Goal: Task Accomplishment & Management: Use online tool/utility

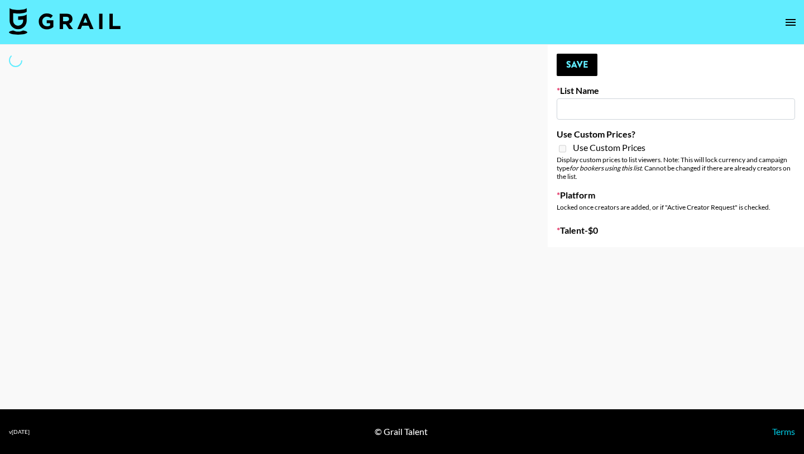
type input "Primal Harvest ([DATE])"
select select "Song"
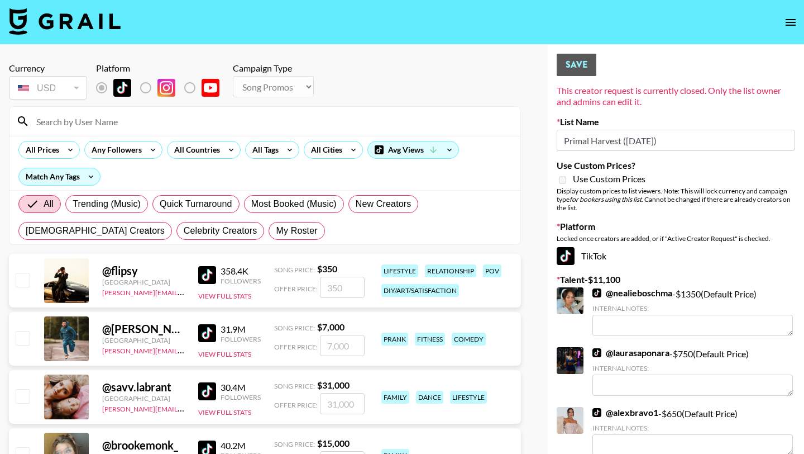
click at [272, 116] on input at bounding box center [272, 121] width 484 height 18
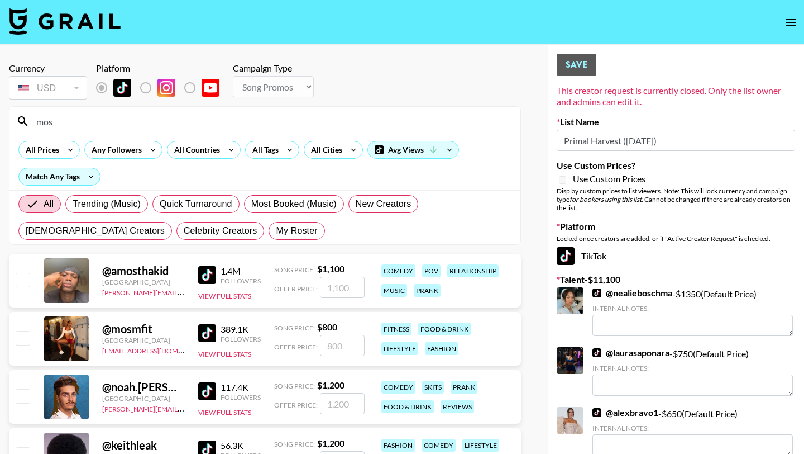
type input "mosm"
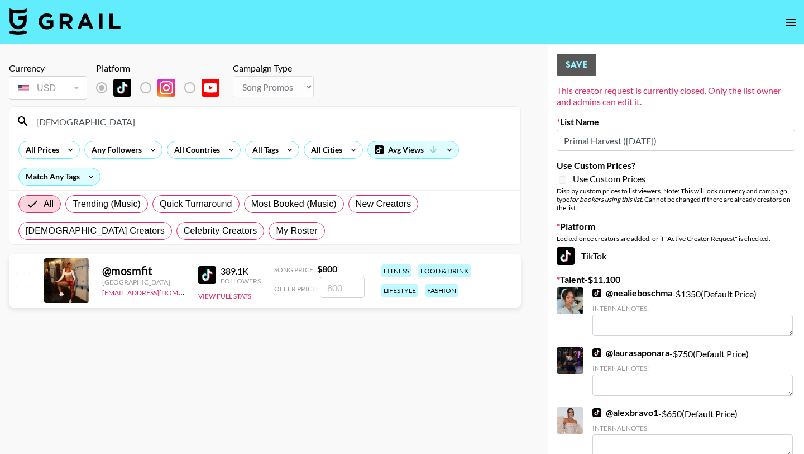
click at [29, 277] on input "checkbox" at bounding box center [22, 279] width 13 height 13
checkbox input "true"
drag, startPoint x: 345, startPoint y: 282, endPoint x: 284, endPoint y: 278, distance: 61.0
click at [284, 278] on div "Offer Price: 800" at bounding box center [319, 286] width 90 height 21
click at [343, 284] on input "800" at bounding box center [342, 286] width 45 height 21
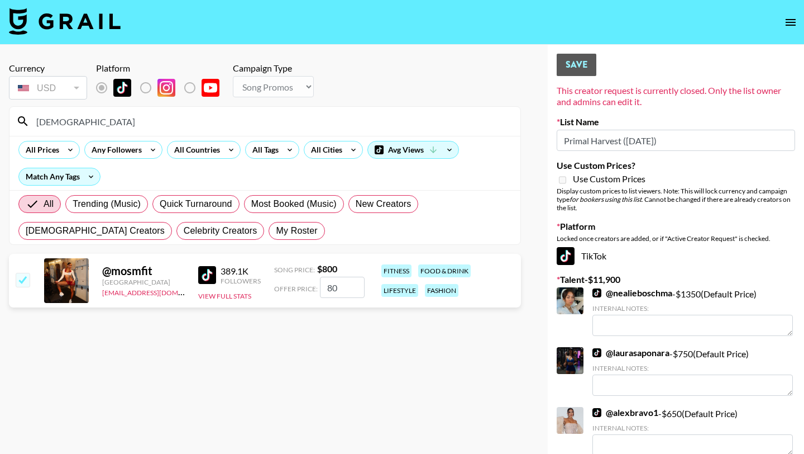
type input "8"
checkbox input "false"
checkbox input "true"
type input "6"
checkbox input "false"
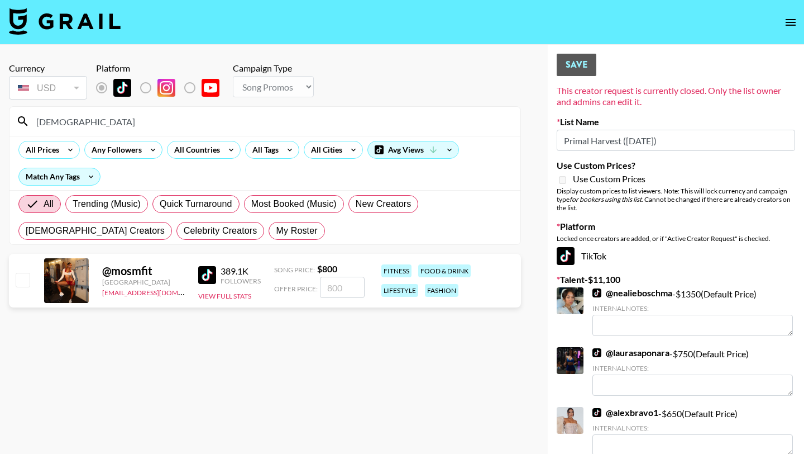
checkbox input "true"
type input "8500"
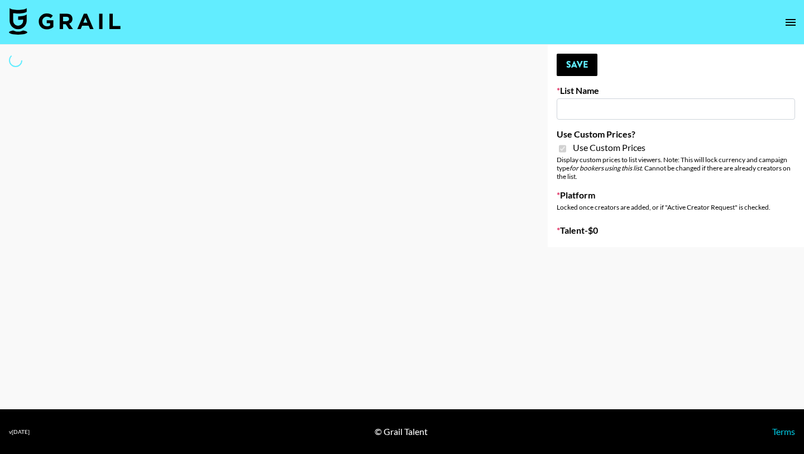
type input "sss"
checkbox input "true"
select select "Brand"
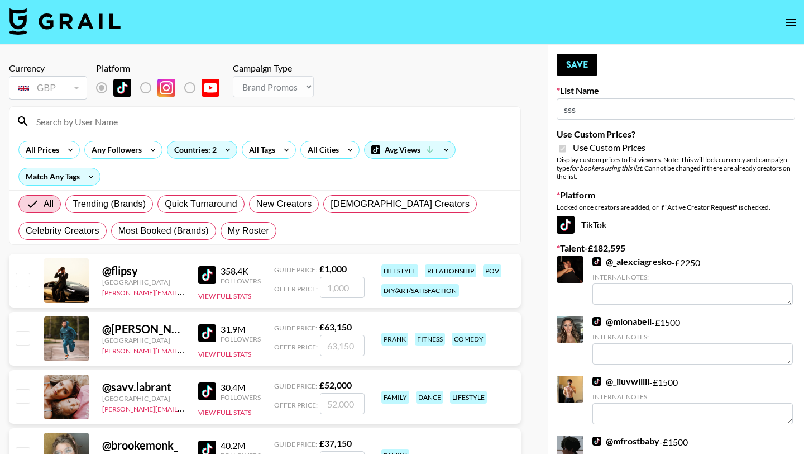
click at [219, 124] on input at bounding box center [272, 121] width 484 height 18
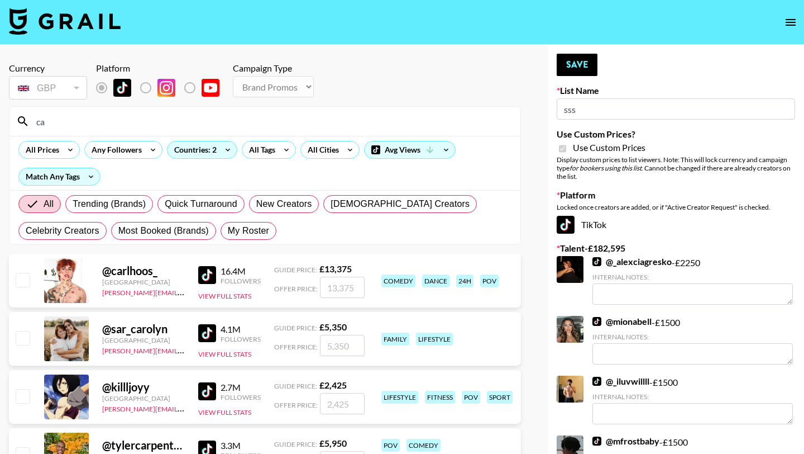
type input "c"
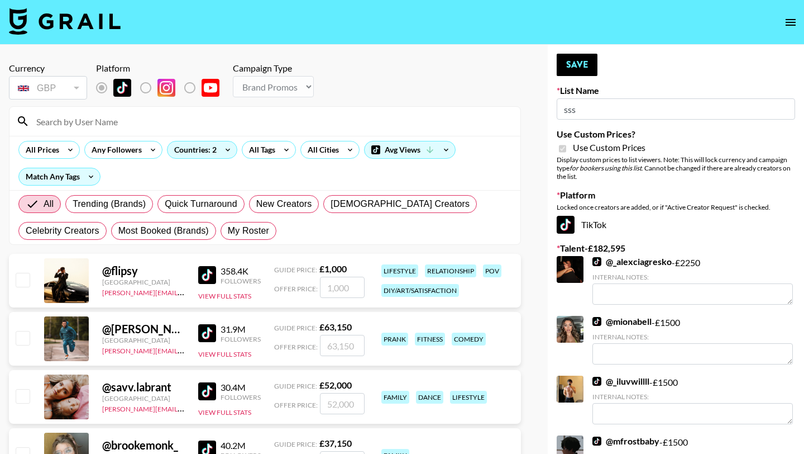
click at [268, 127] on input at bounding box center [272, 121] width 484 height 18
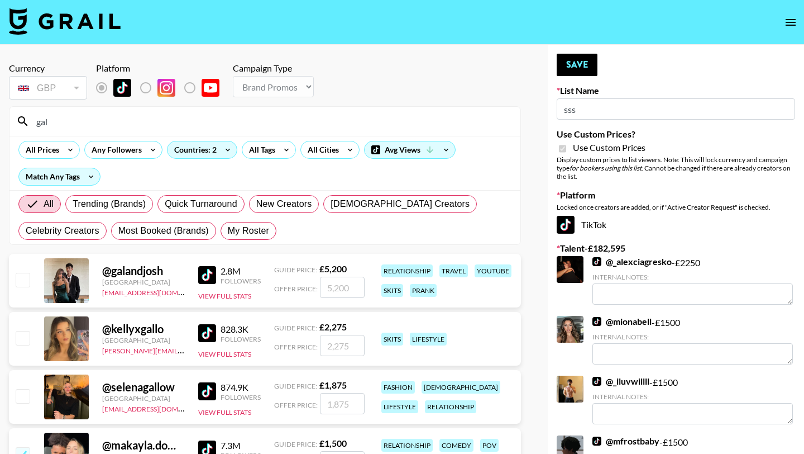
type input "gal"
click at [333, 290] on input "number" at bounding box center [342, 286] width 45 height 21
type input "2"
checkbox input "true"
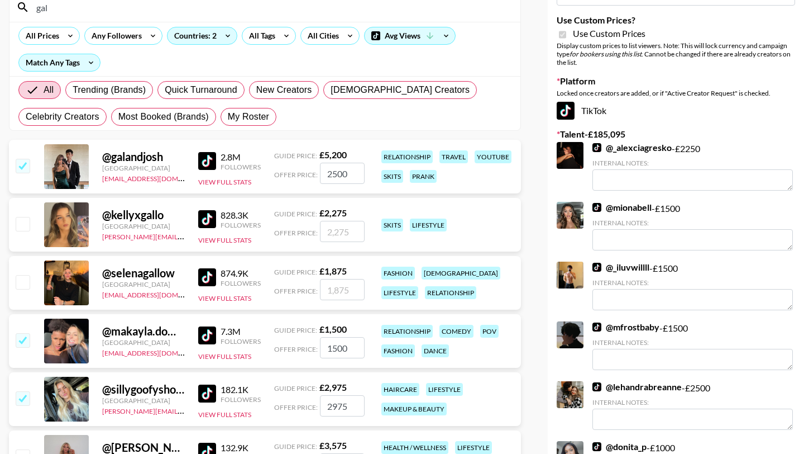
scroll to position [47, 0]
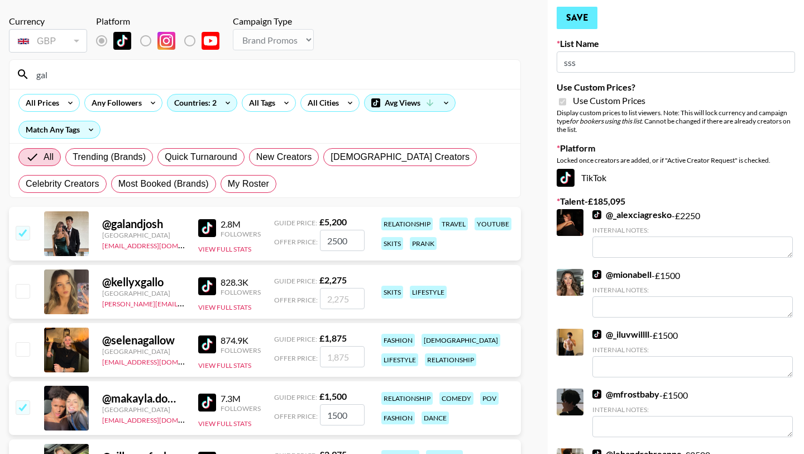
type input "2500"
click at [580, 21] on button "Save" at bounding box center [577, 18] width 41 height 22
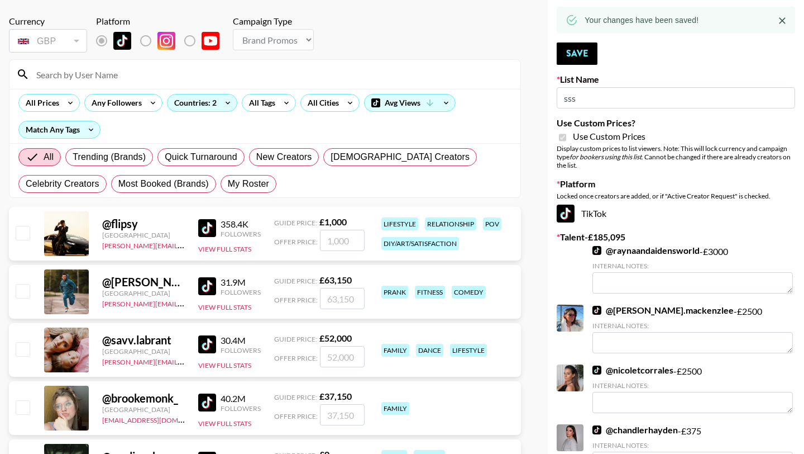
click at [202, 66] on input at bounding box center [272, 74] width 484 height 18
type input "m"
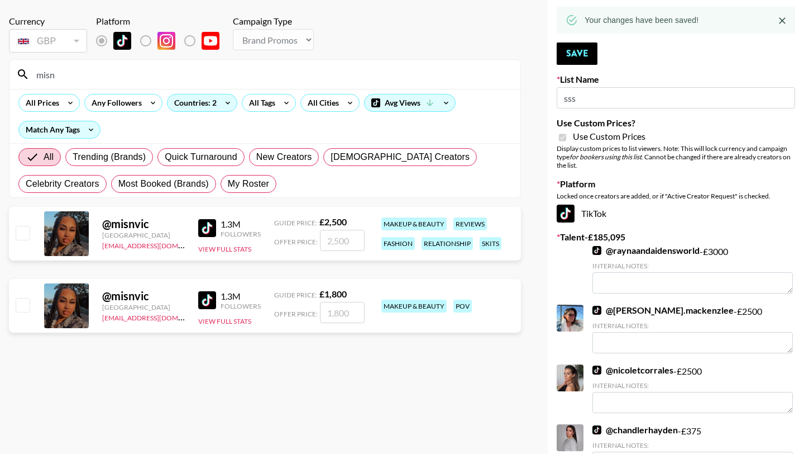
type input "misn"
click at [23, 232] on input "checkbox" at bounding box center [22, 232] width 13 height 13
checkbox input "true"
type input "2500"
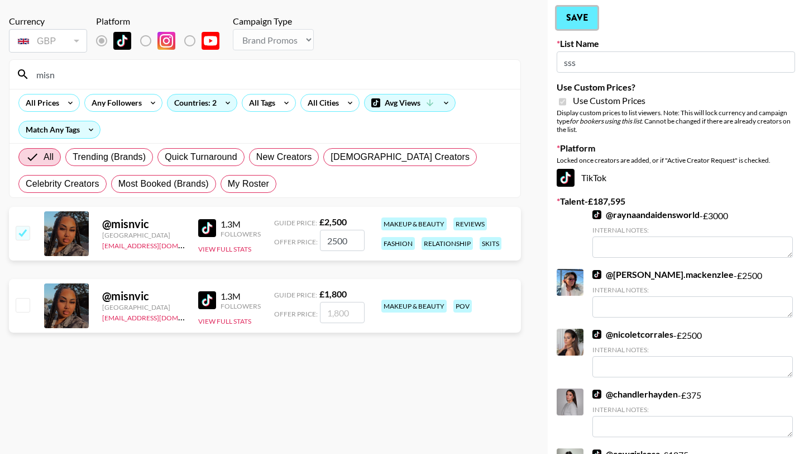
click at [585, 14] on button "Save" at bounding box center [577, 18] width 41 height 22
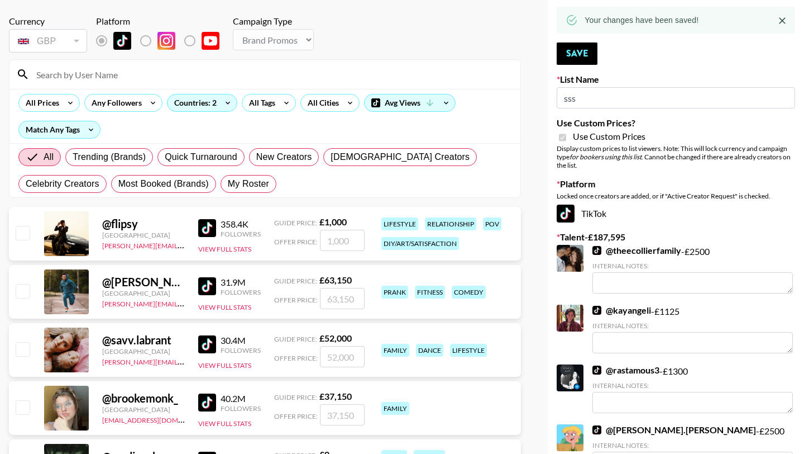
click at [214, 66] on input at bounding box center [272, 74] width 484 height 18
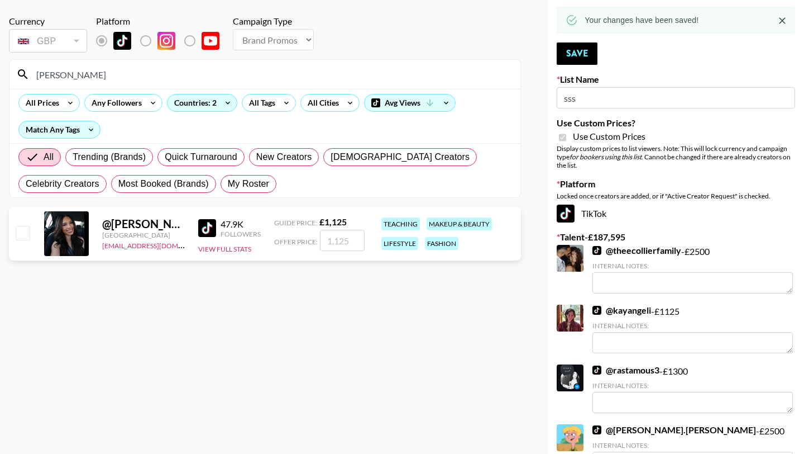
type input "shary"
click at [20, 232] on input "checkbox" at bounding box center [22, 232] width 13 height 13
checkbox input "true"
type input "1125"
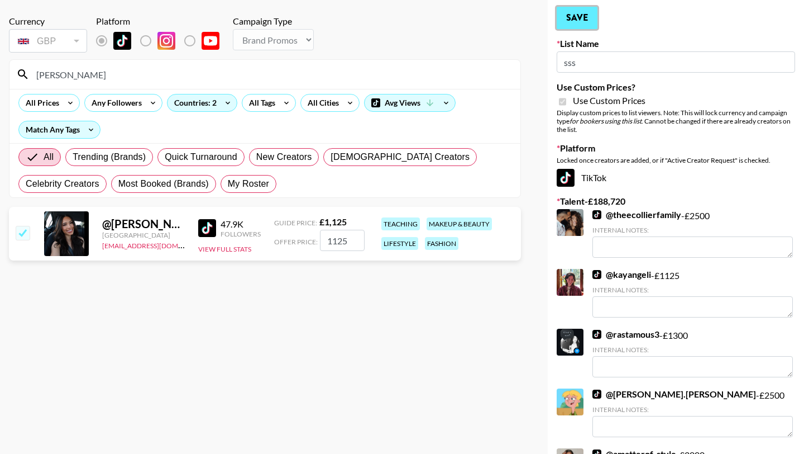
click at [559, 23] on button "Save" at bounding box center [577, 18] width 41 height 22
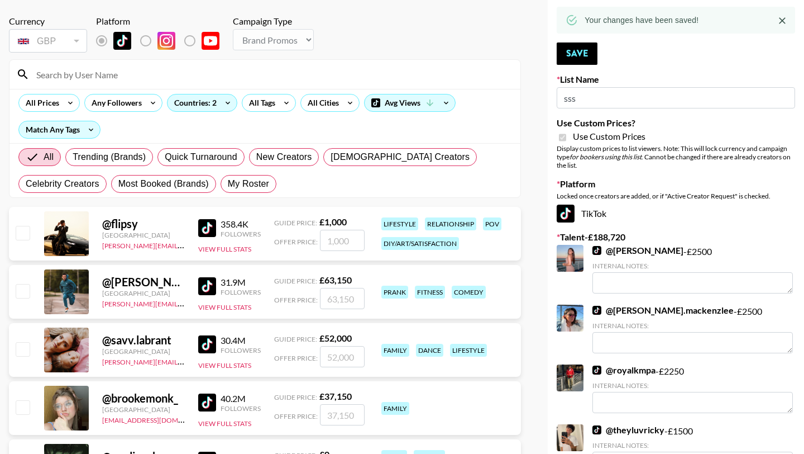
click at [220, 77] on input at bounding box center [272, 74] width 484 height 18
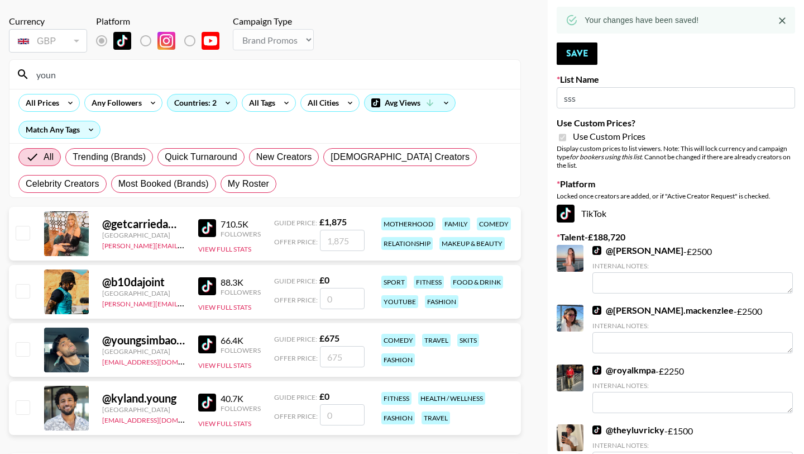
type input "youn"
click at [350, 357] on input "number" at bounding box center [342, 356] width 45 height 21
checkbox input "true"
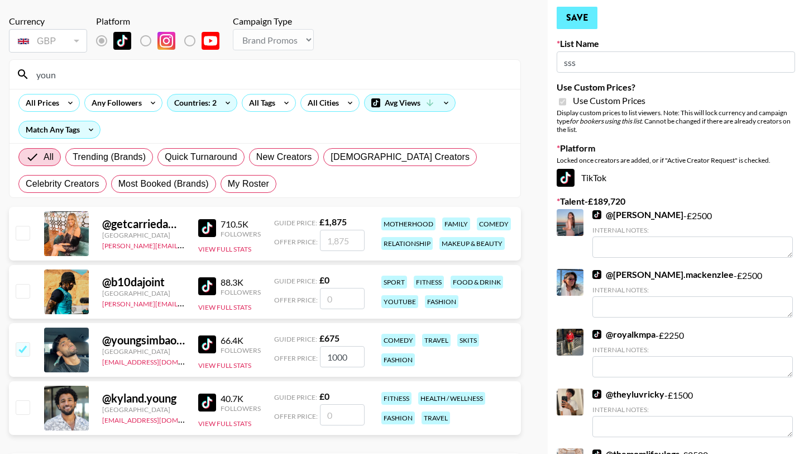
type input "1000"
click at [572, 19] on button "Save" at bounding box center [577, 18] width 41 height 22
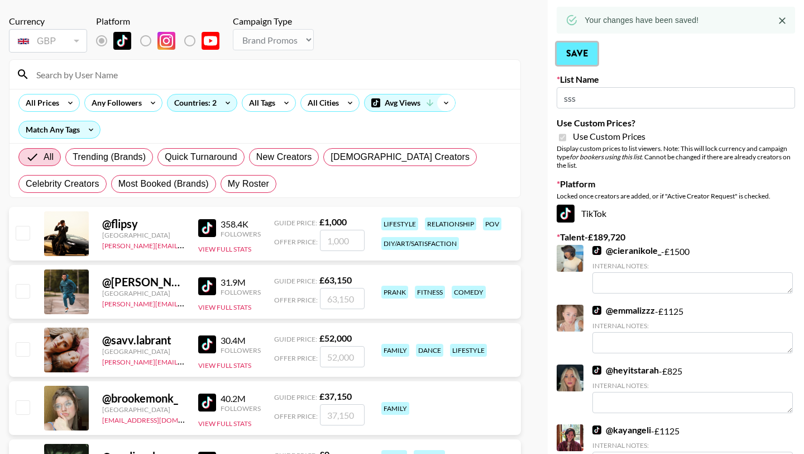
scroll to position [0, 0]
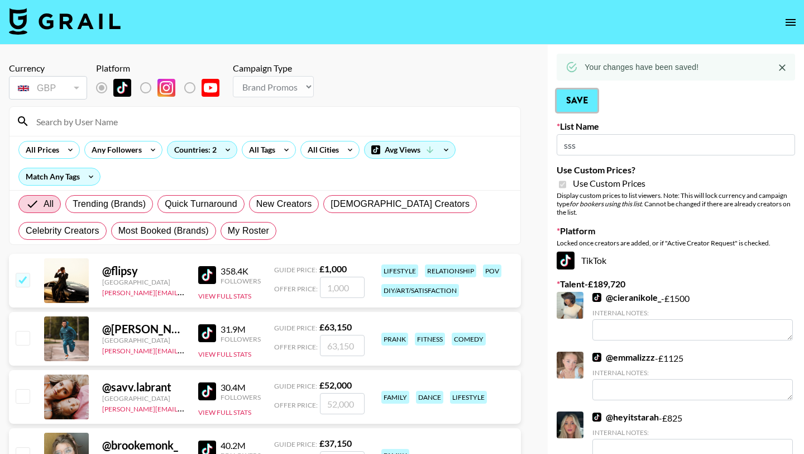
checkbox input "true"
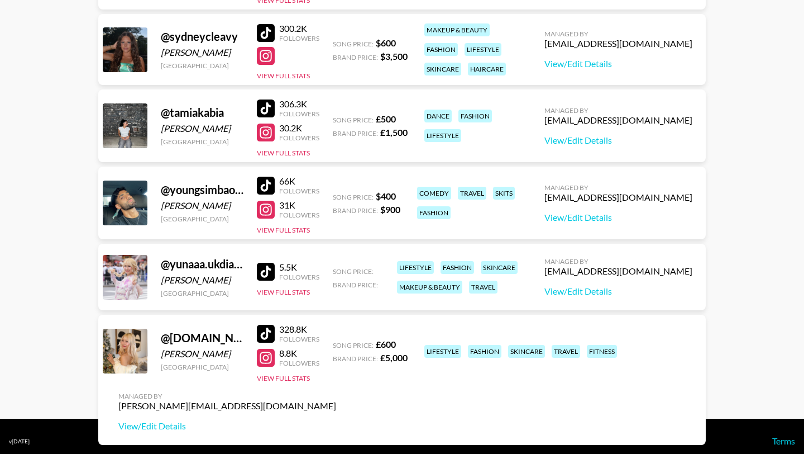
scroll to position [1643, 0]
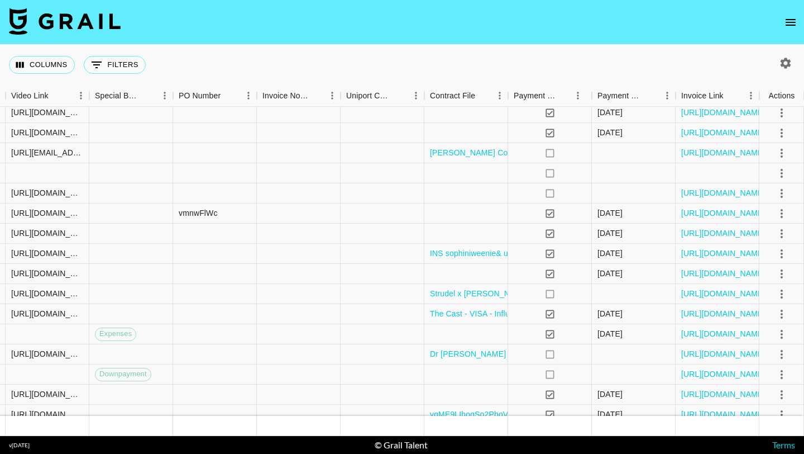
scroll to position [761, 1050]
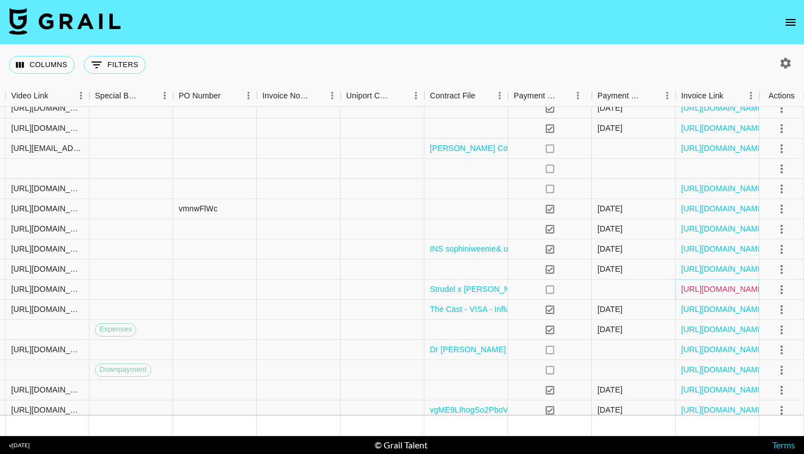
click at [751, 289] on link "https://in.xero.com/To4KdtxPbo75fDdts9gyXQE8AaDGAA7UHk6eshOS" at bounding box center [723, 288] width 84 height 11
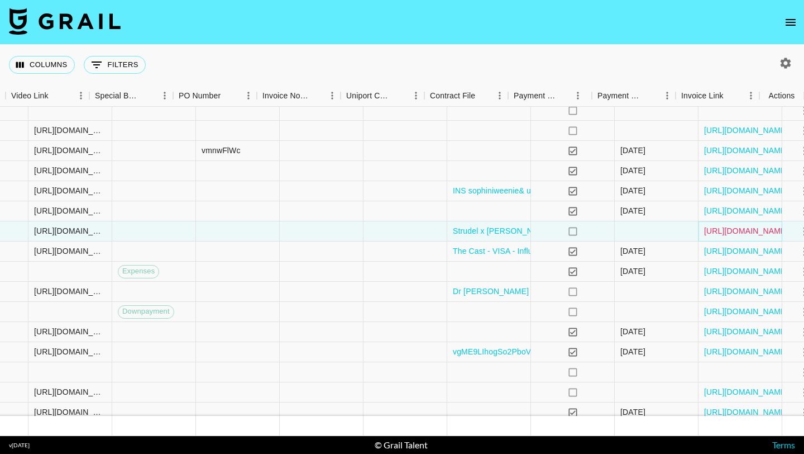
scroll to position [819, 1050]
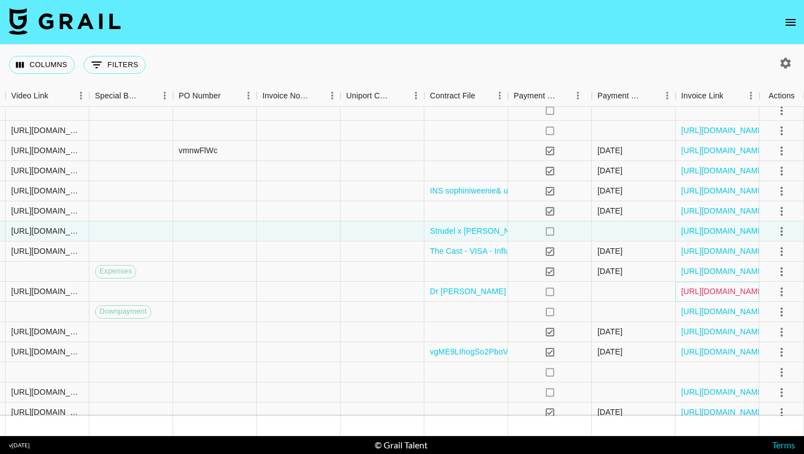
click at [696, 291] on link "https://in.xero.com/UdW1G6cI16hX1Z2hga5GbtQDJ8WBZ0aUo30at10V" at bounding box center [723, 290] width 84 height 11
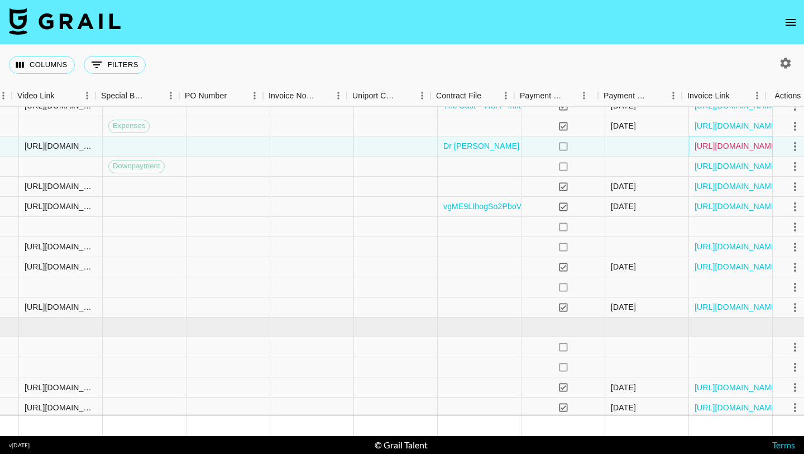
scroll to position [964, 1050]
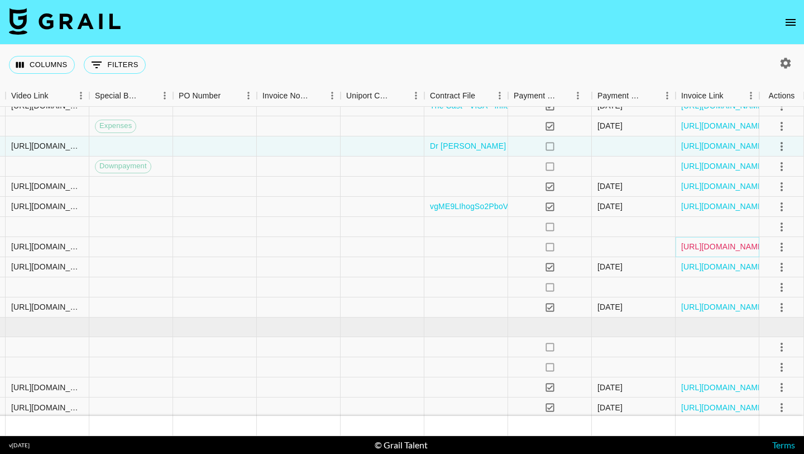
click at [711, 247] on link "https://in.xero.com/ITqgnW9Y26ZjynmJkQnoU2xqkUPifVUezqE52Ws1" at bounding box center [723, 246] width 84 height 11
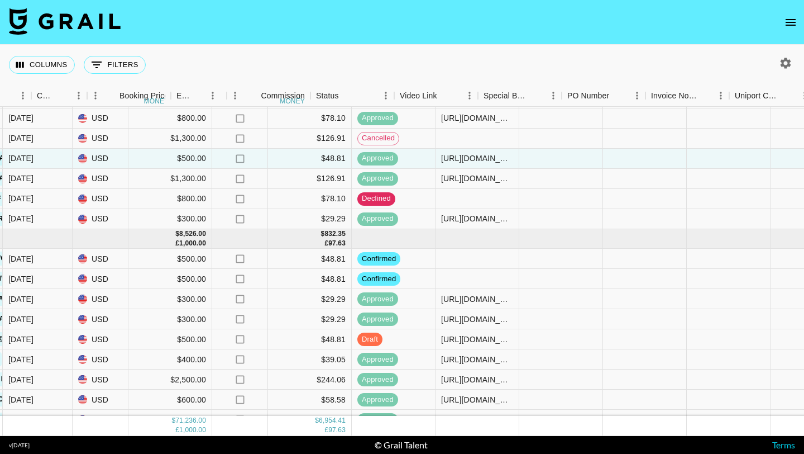
scroll to position [1052, 680]
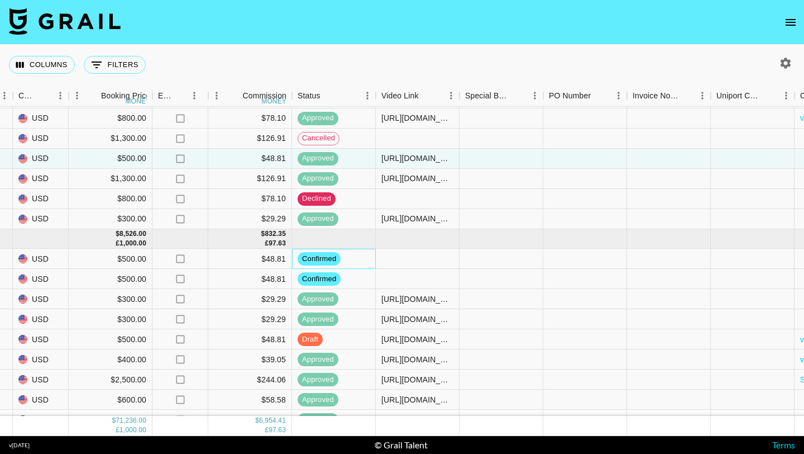
click at [360, 255] on div "confirmed" at bounding box center [334, 259] width 84 height 20
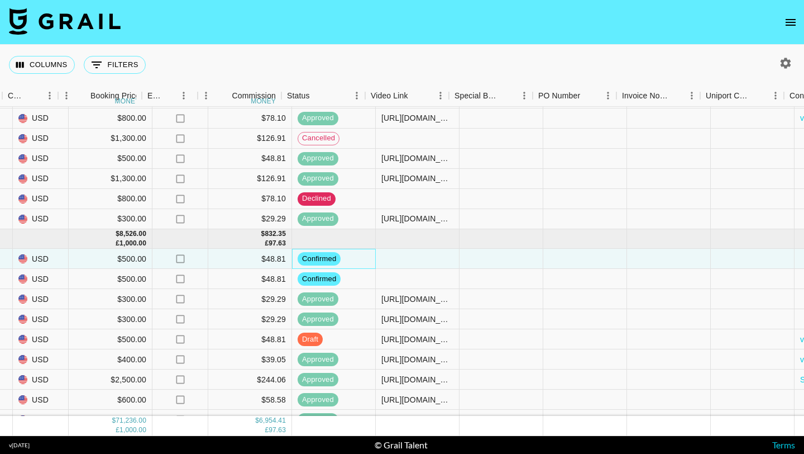
scroll to position [1052, 1050]
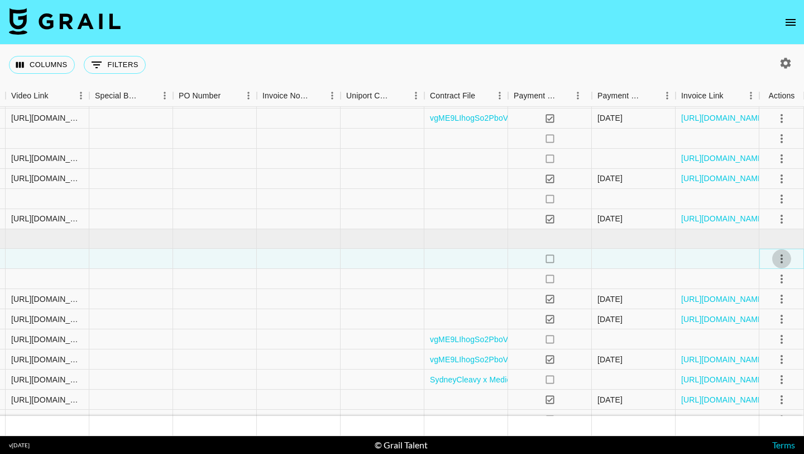
click at [785, 259] on icon "select merge strategy" at bounding box center [781, 258] width 13 height 13
click at [754, 317] on li "Cancel" at bounding box center [759, 311] width 54 height 11
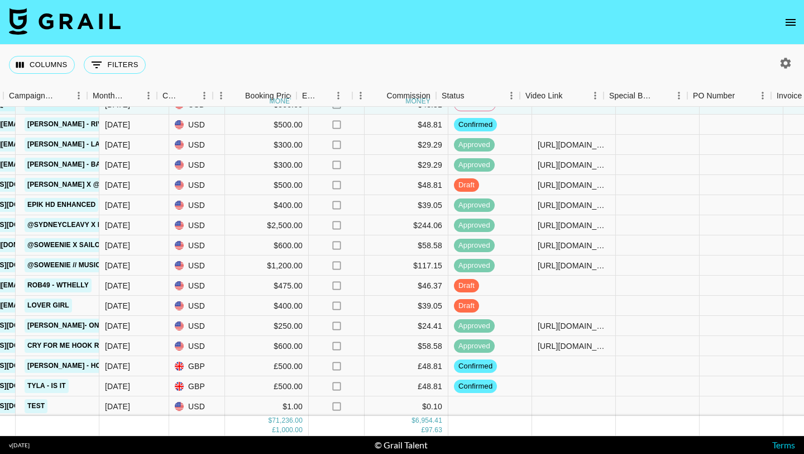
scroll to position [1206, 536]
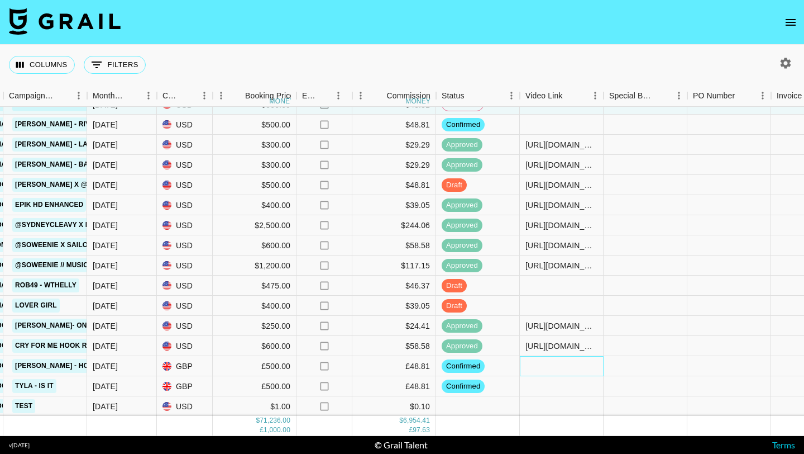
click at [524, 370] on div at bounding box center [562, 366] width 84 height 20
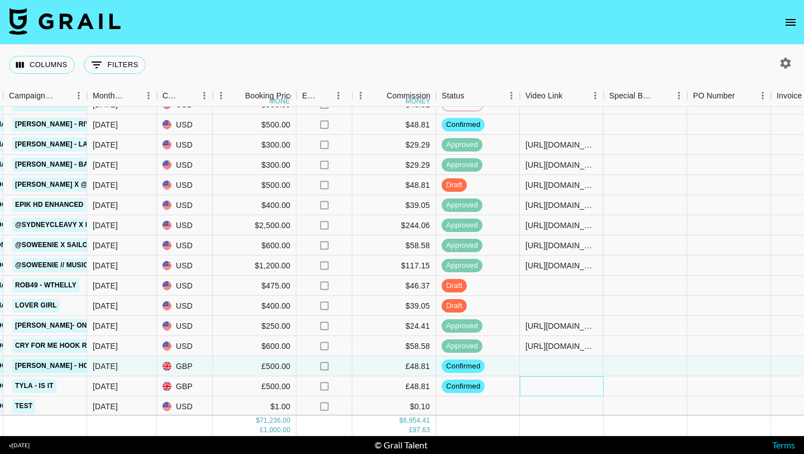
click at [550, 383] on div at bounding box center [562, 386] width 84 height 20
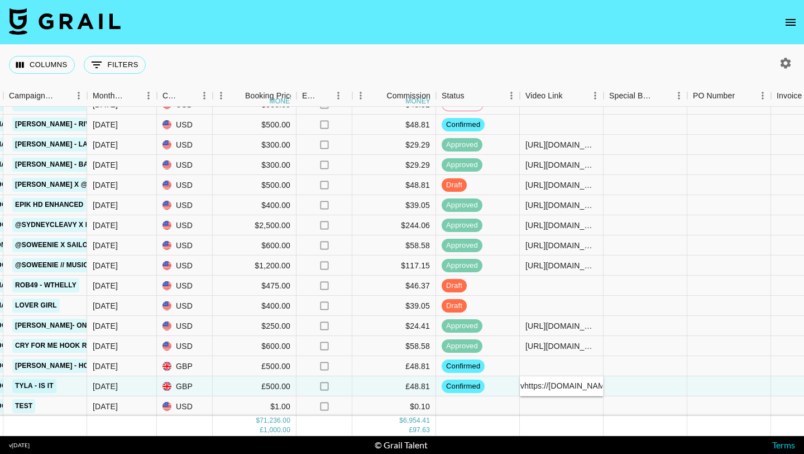
scroll to position [0, 175]
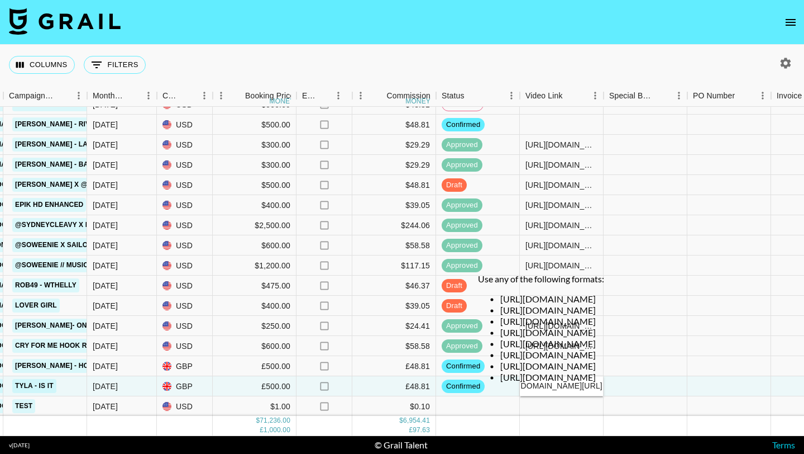
type input "vhttps://[DOMAIN_NAME][URL]"
click at [604, 386] on div "Use any of the following formats: https://www.tiktok.com/@user/video/1234567 ht…" at bounding box center [541, 332] width 126 height 118
click at [535, 384] on div "Use any of the following formats: https://www.tiktok.com/@user/video/1234567 ht…" at bounding box center [541, 332] width 126 height 118
drag, startPoint x: 620, startPoint y: 390, endPoint x: 614, endPoint y: 390, distance: 6.1
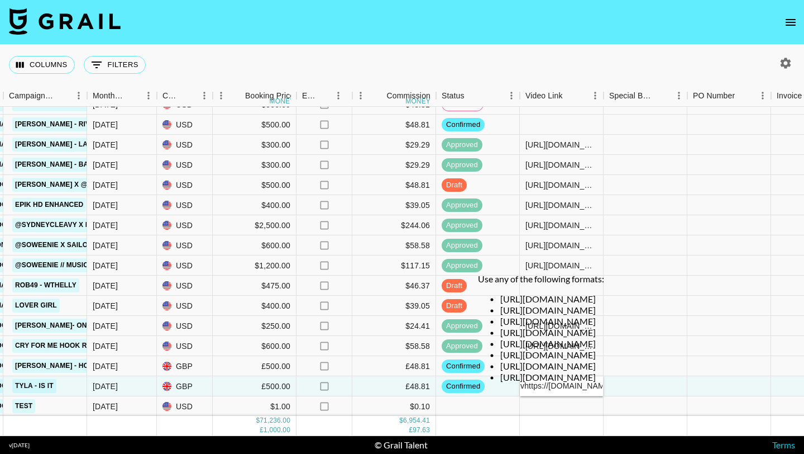
click at [604, 390] on div "Use any of the following formats: https://www.tiktok.com/@user/video/1234567 ht…" at bounding box center [541, 332] width 126 height 118
click at [580, 390] on div "Use any of the following formats: https://www.tiktok.com/@user/video/1234567 ht…" at bounding box center [541, 332] width 126 height 118
click at [459, 60] on div "Columns 0 Filters + Booking" at bounding box center [402, 65] width 804 height 40
click at [559, 392] on span at bounding box center [559, 392] width 0 height 0
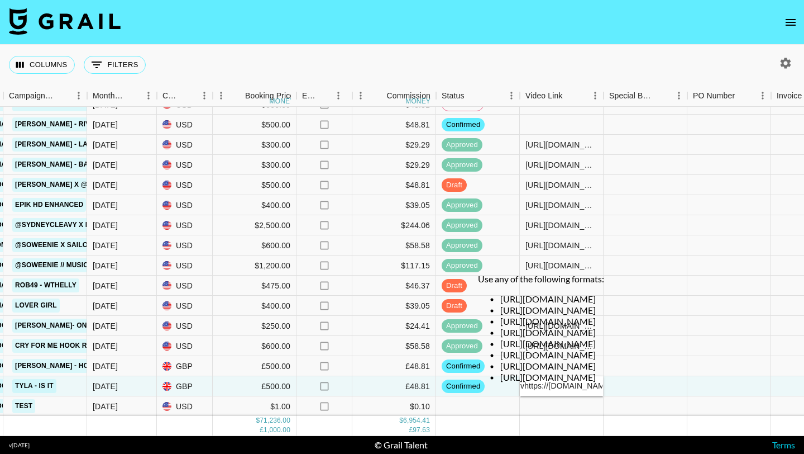
click at [559, 392] on span at bounding box center [559, 392] width 0 height 0
click at [532, 385] on div "Use any of the following formats: https://www.tiktok.com/@user/video/1234567 ht…" at bounding box center [541, 332] width 126 height 118
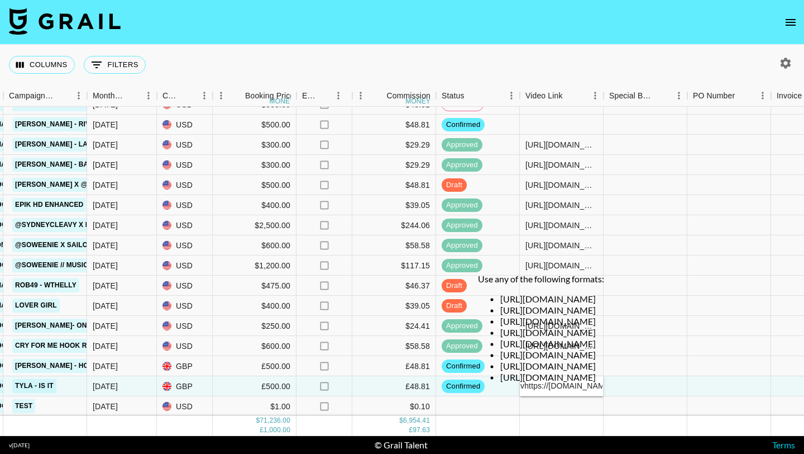
click at [628, 447] on footer "v 1.7.99 © Grail Talent Terms" at bounding box center [402, 445] width 804 height 18
click at [630, 413] on div at bounding box center [646, 406] width 84 height 20
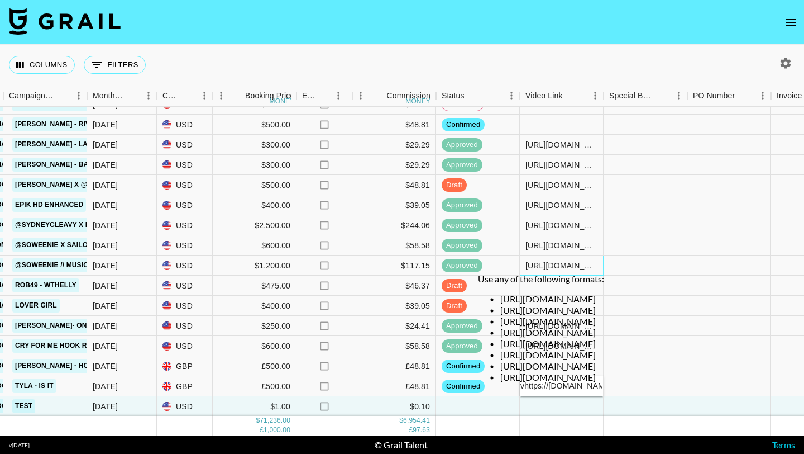
click at [591, 263] on div "[URL][DOMAIN_NAME]" at bounding box center [562, 265] width 72 height 11
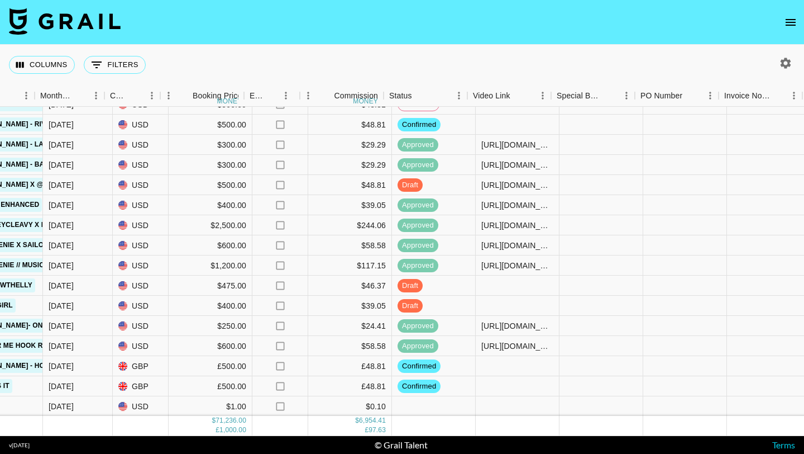
scroll to position [1206, 588]
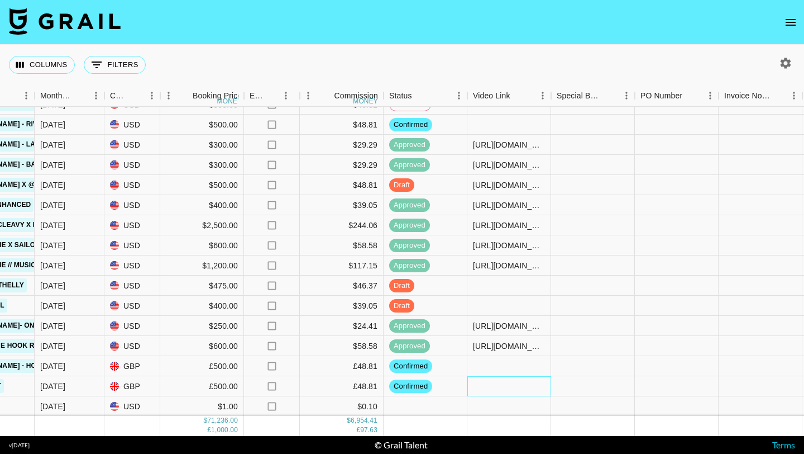
click at [498, 384] on div at bounding box center [509, 386] width 84 height 20
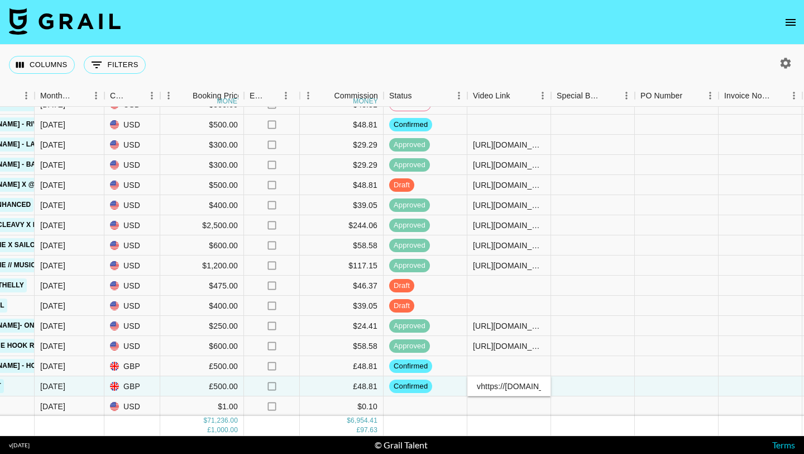
scroll to position [0, 175]
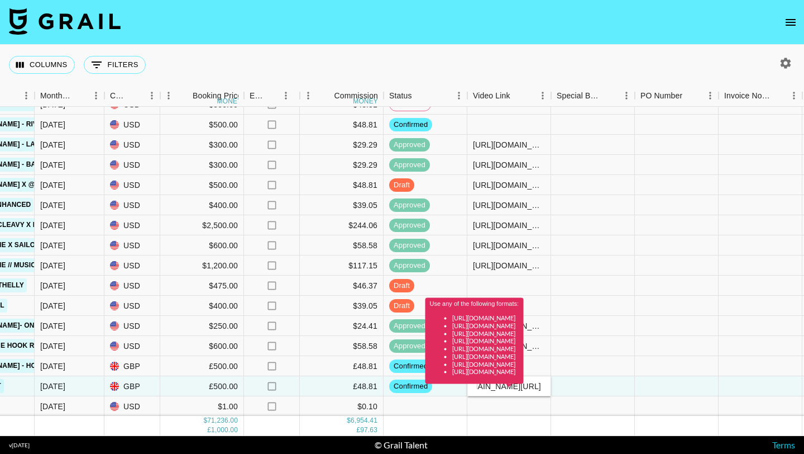
type input "vhttps://[DOMAIN_NAME][URL]"
click at [524, 384] on div "Use any of the following formats: [URL][DOMAIN_NAME] [URL][DOMAIN_NAME] [URL][D…" at bounding box center [475, 345] width 98 height 94
click at [482, 387] on div "Use any of the following formats: [URL][DOMAIN_NAME] [URL][DOMAIN_NAME] [URL][D…" at bounding box center [475, 345] width 98 height 94
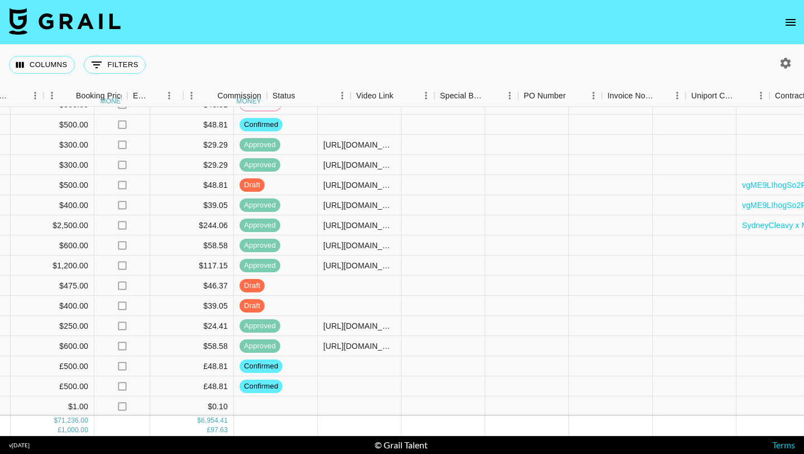
scroll to position [1206, 766]
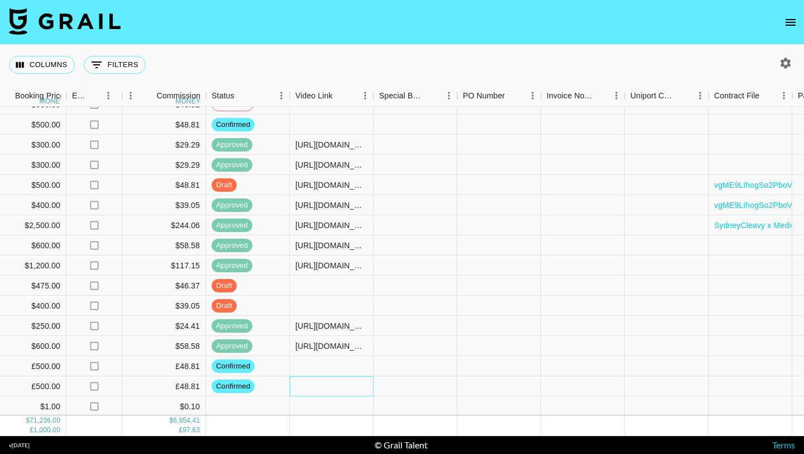
click at [328, 388] on div at bounding box center [332, 386] width 84 height 20
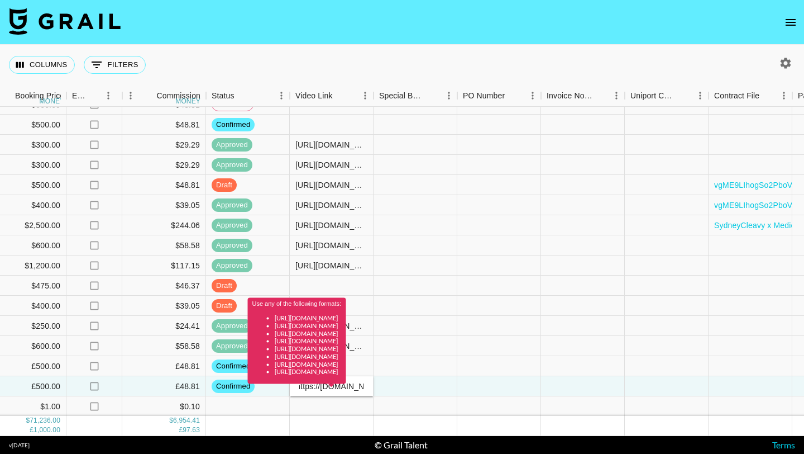
scroll to position [0, 0]
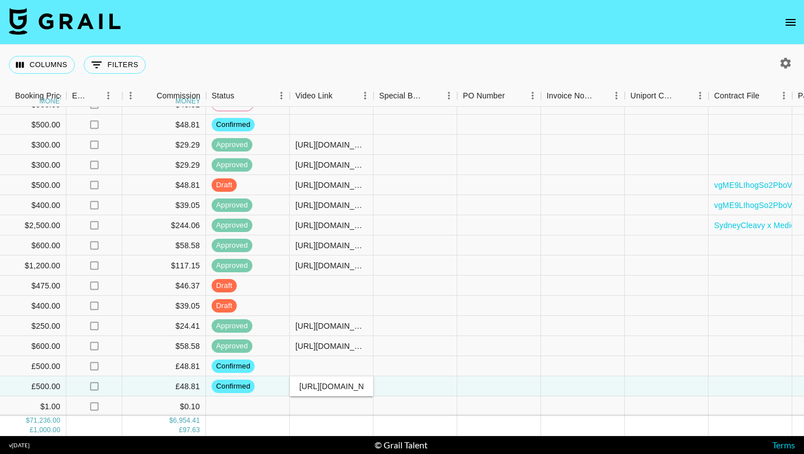
type input "[URL][DOMAIN_NAME]"
click at [453, 388] on div at bounding box center [416, 386] width 84 height 20
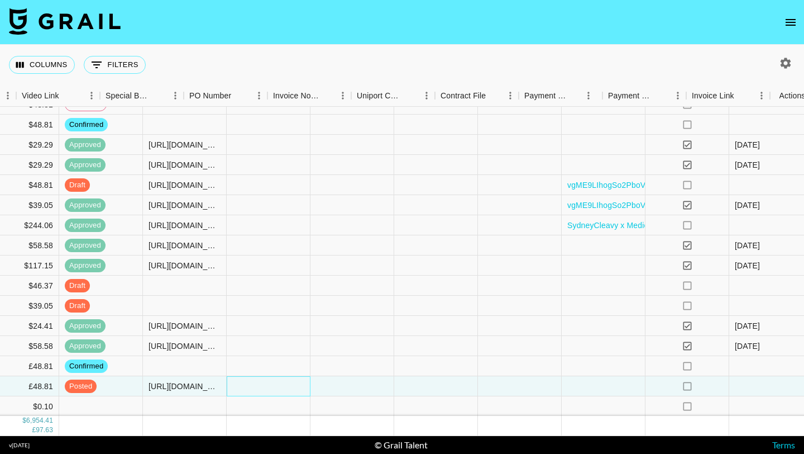
scroll to position [1206, 1050]
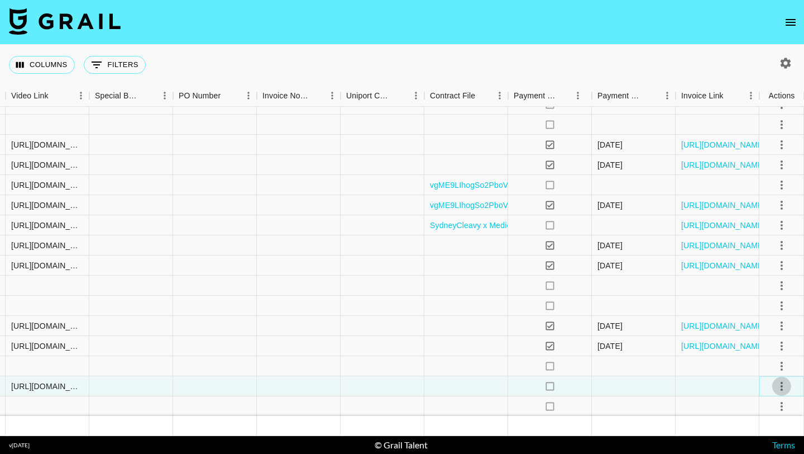
click at [777, 385] on icon "select merge strategy" at bounding box center [781, 385] width 13 height 13
click at [760, 358] on div "Approve" at bounding box center [758, 361] width 34 height 13
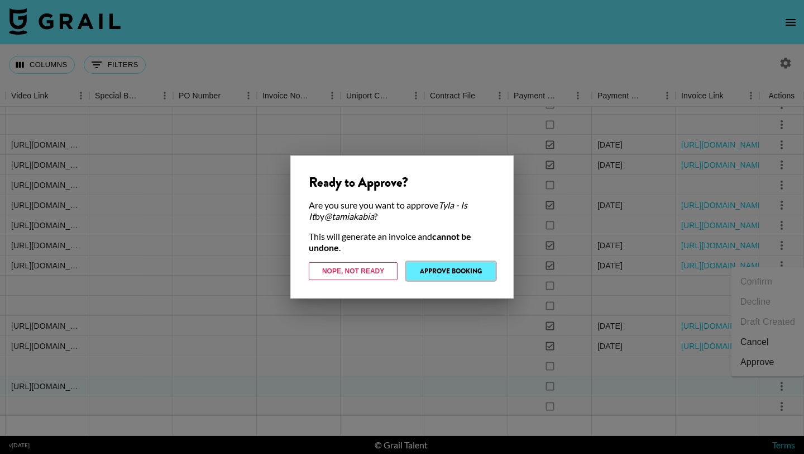
click at [437, 269] on button "Approve Booking" at bounding box center [451, 271] width 89 height 18
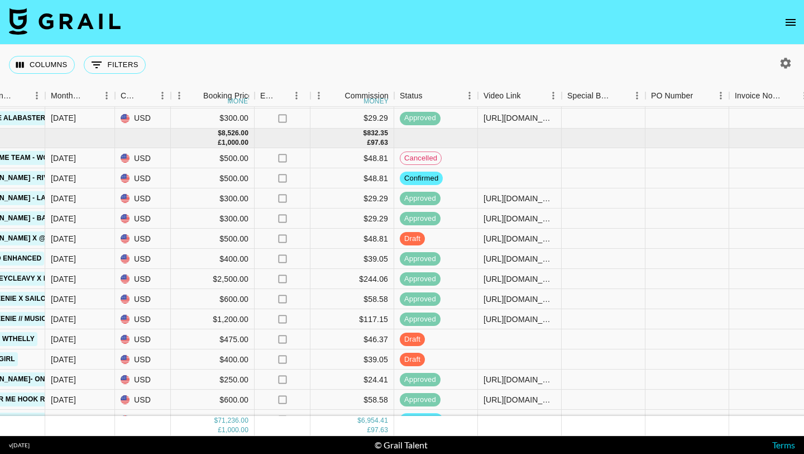
scroll to position [1081, 578]
